Goal: Information Seeking & Learning: Learn about a topic

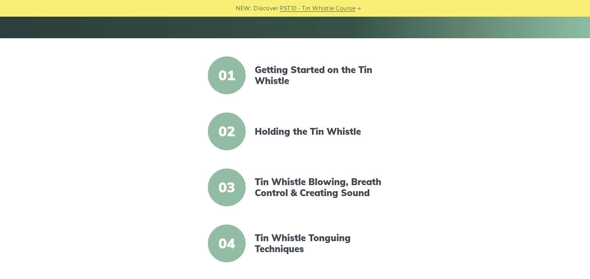
scroll to position [141, 0]
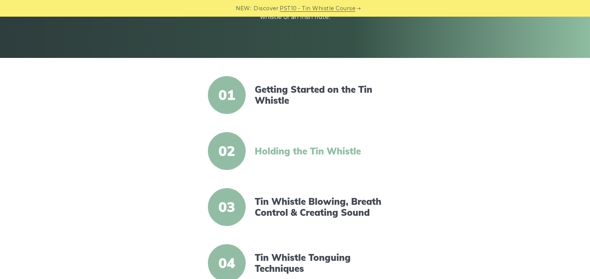
click at [340, 152] on link "Holding the Tin Whistle" at bounding box center [320, 151] width 130 height 11
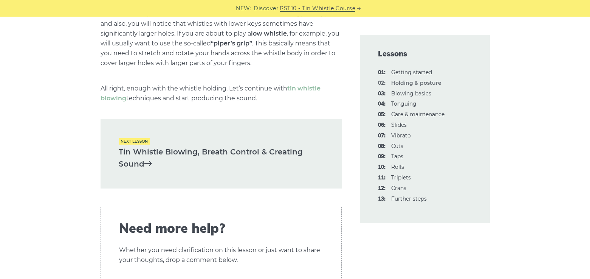
scroll to position [1071, 0]
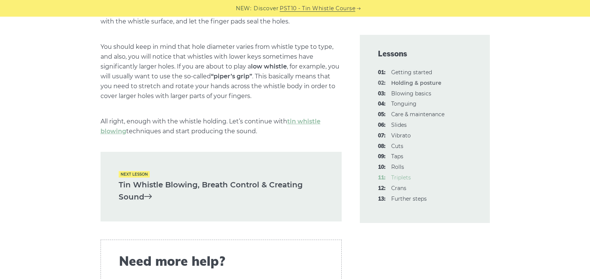
click at [404, 175] on link "11: Triplets" at bounding box center [401, 177] width 20 height 7
